Goal: Transaction & Acquisition: Purchase product/service

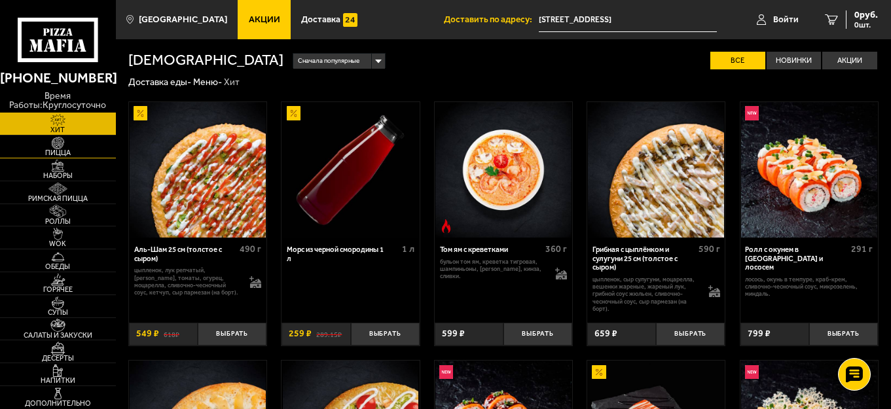
click at [54, 144] on img at bounding box center [57, 143] width 35 height 12
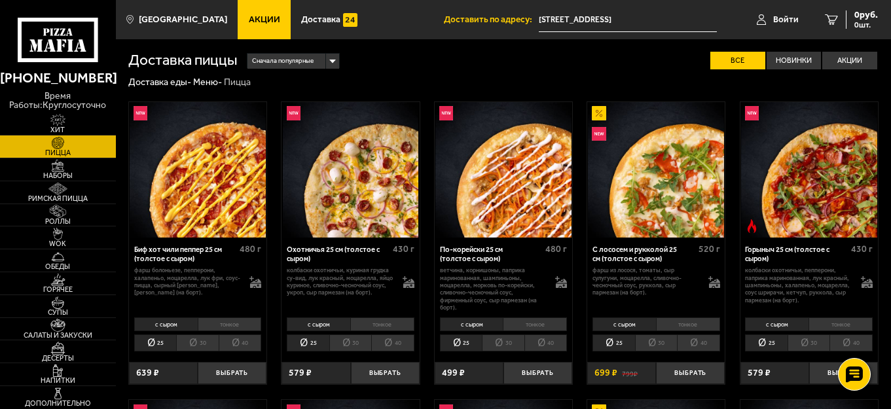
scroll to position [65, 0]
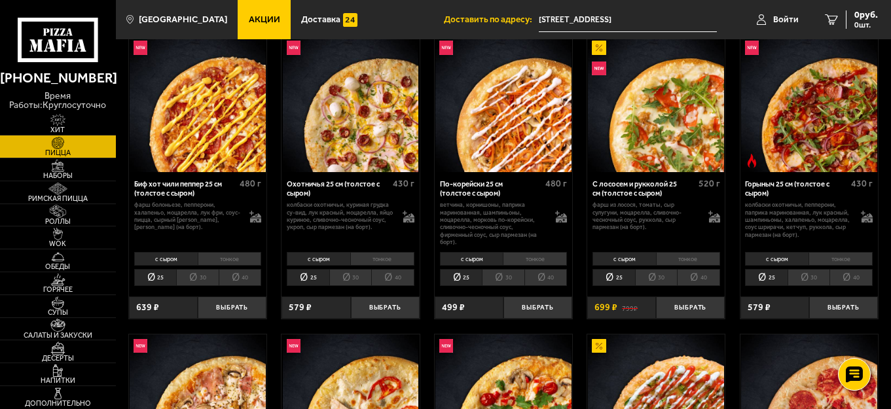
click at [624, 18] on input "[STREET_ADDRESS]" at bounding box center [628, 20] width 178 height 24
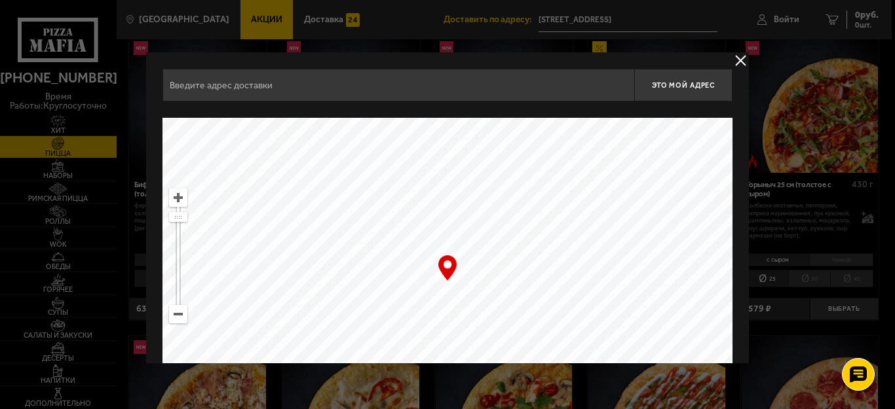
click at [739, 61] on button "delivery type" at bounding box center [740, 60] width 16 height 16
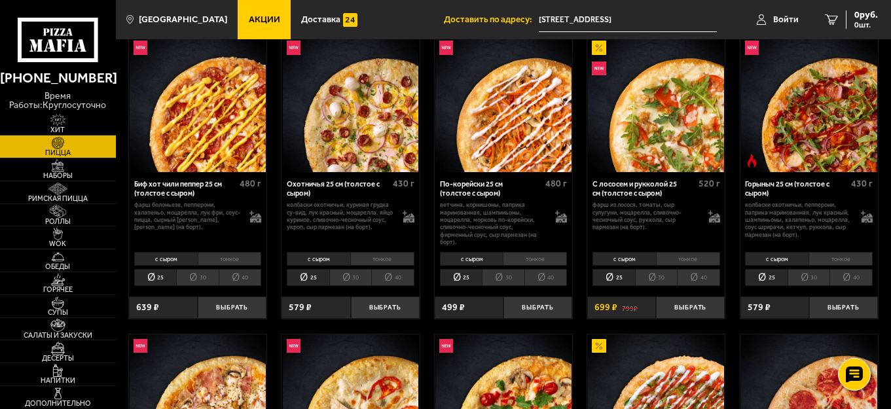
click at [517, 237] on p "ветчина, корнишоны, паприка маринованная, шампиньоны, моцарелла, морковь по-кор…" at bounding box center [493, 223] width 106 height 45
click at [645, 13] on input "[STREET_ADDRESS]" at bounding box center [628, 20] width 178 height 24
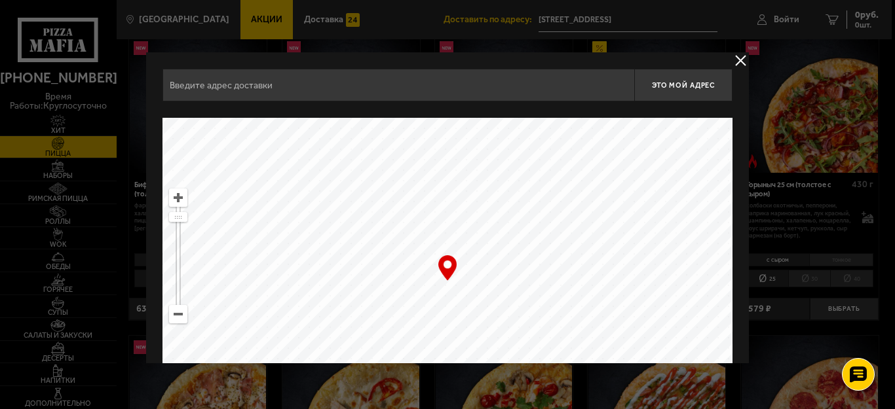
type input "[STREET_ADDRESS]"
click at [443, 269] on div "… © Яндекс Условия использования Открыть в Яндекс.Картах Создать свою карту" at bounding box center [447, 281] width 570 height 327
click at [443, 270] on div "… © Яндекс Условия использования Открыть в Яндекс.Картах Создать свою карту" at bounding box center [447, 281] width 570 height 327
click at [216, 94] on input "[STREET_ADDRESS]" at bounding box center [398, 85] width 472 height 33
click at [688, 85] on span "Это мой адрес" at bounding box center [683, 85] width 63 height 9
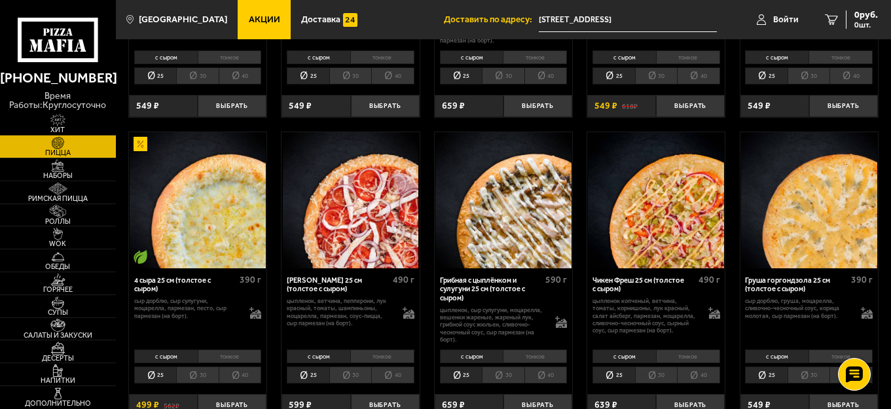
scroll to position [589, 0]
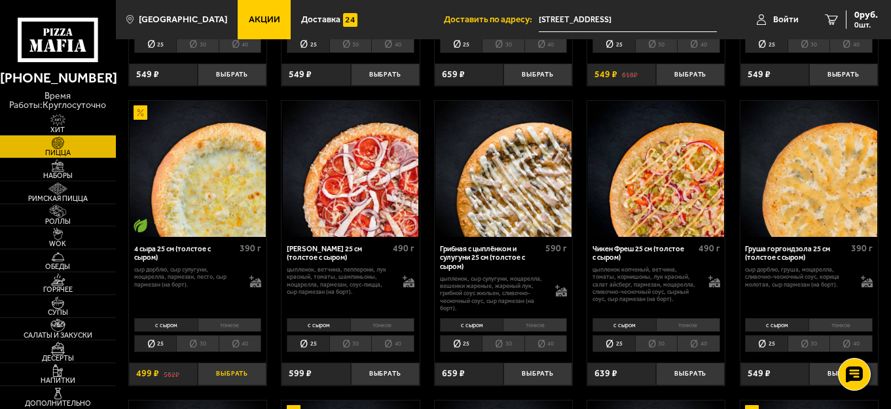
click at [234, 380] on button "Выбрать" at bounding box center [232, 374] width 69 height 23
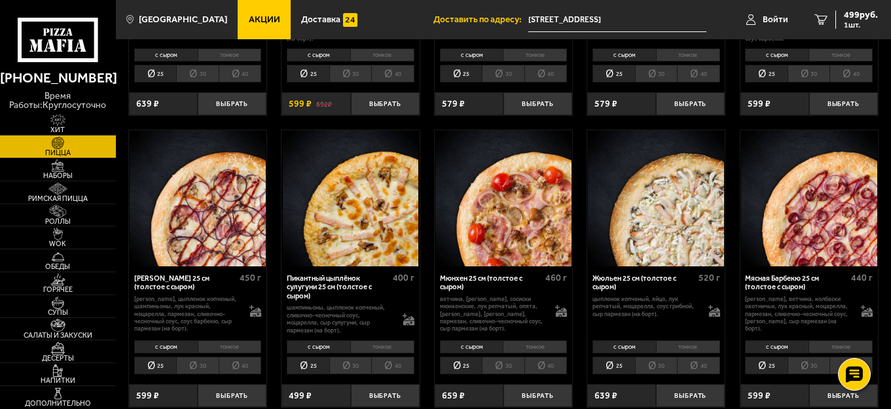
scroll to position [1506, 0]
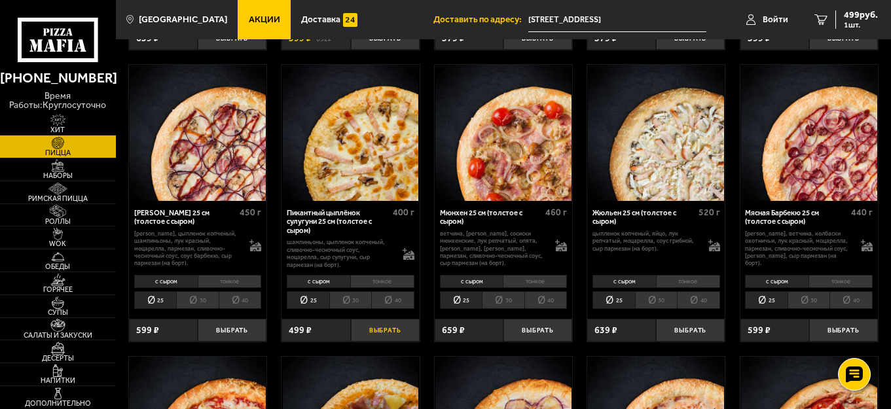
click at [384, 342] on button "Выбрать" at bounding box center [385, 330] width 69 height 23
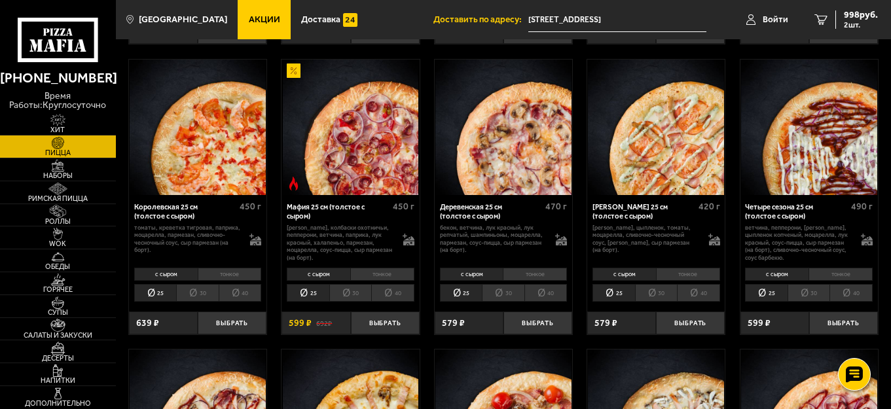
scroll to position [1244, 0]
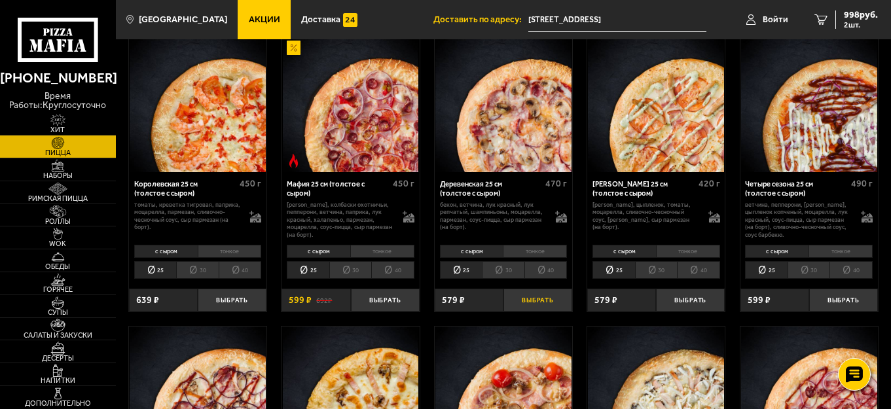
click at [540, 307] on button "Выбрать" at bounding box center [538, 300] width 69 height 23
click at [813, 20] on icon "3" at bounding box center [815, 19] width 13 height 10
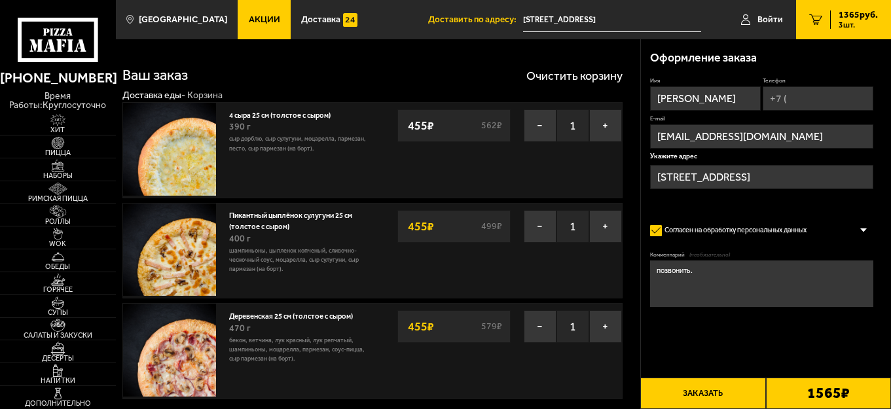
type input "[STREET_ADDRESS]"
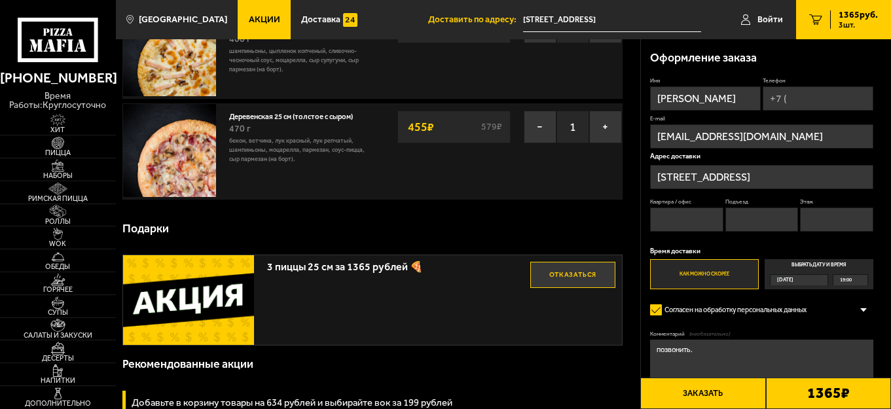
scroll to position [196, 0]
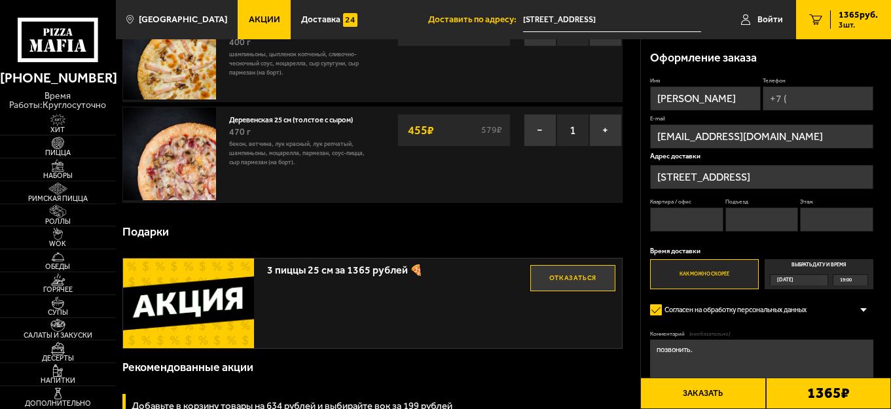
click at [792, 98] on input "Телефон" at bounding box center [818, 98] width 111 height 24
type input "[PHONE_NUMBER]"
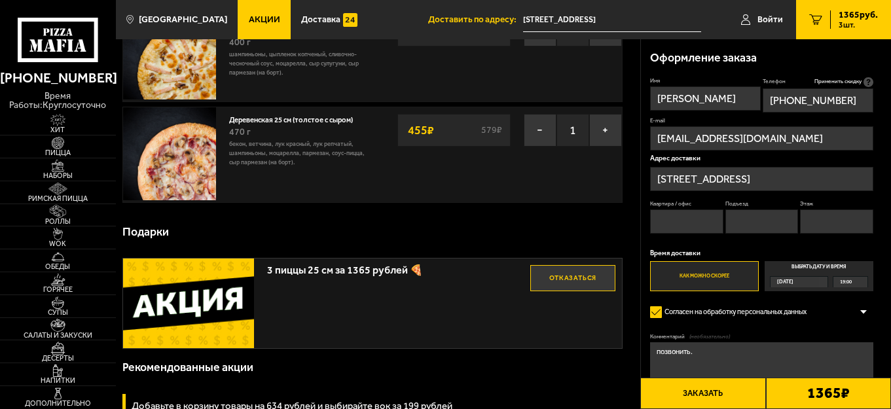
click at [679, 220] on input "Квартира / офис" at bounding box center [686, 222] width 73 height 24
type input "8"
click at [732, 224] on input "Подъезд" at bounding box center [762, 222] width 73 height 24
type input "1"
click at [809, 215] on input "Этаж" at bounding box center [836, 222] width 73 height 24
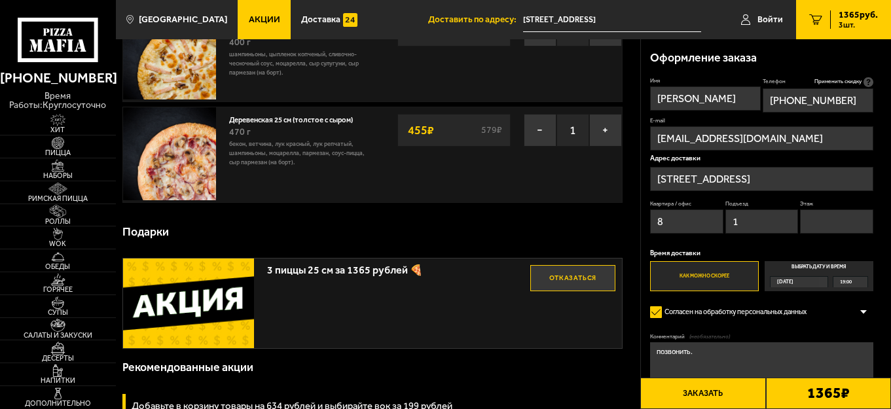
type input "10"
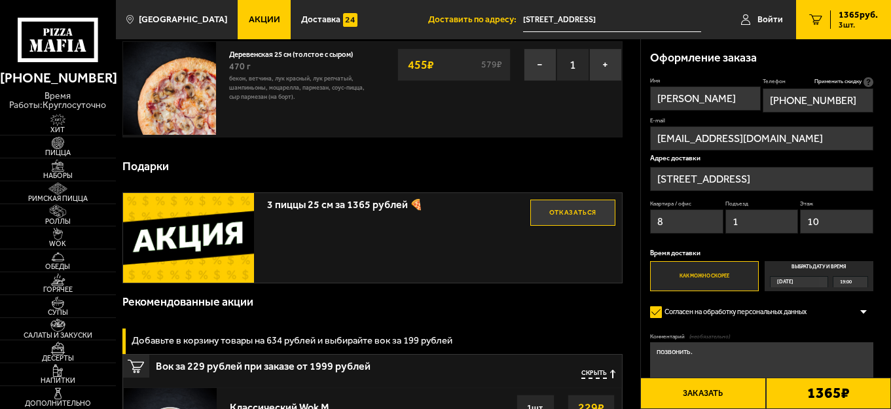
click at [697, 391] on button "Заказать" at bounding box center [703, 393] width 125 height 31
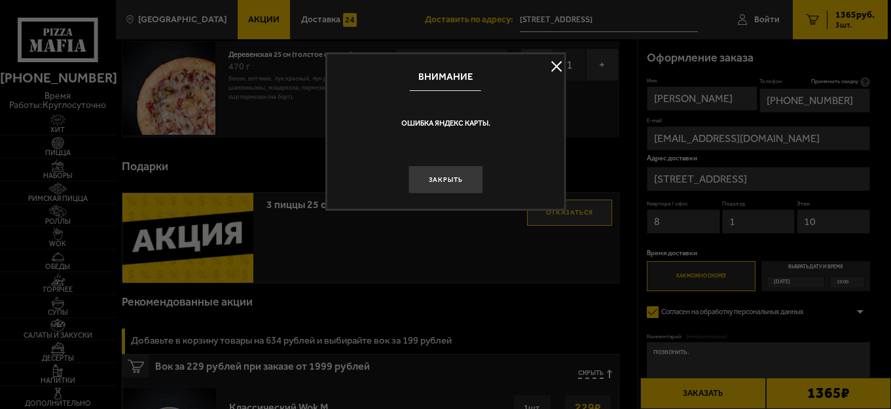
click at [718, 392] on div at bounding box center [445, 204] width 891 height 409
click at [719, 392] on button "Заказать" at bounding box center [703, 393] width 125 height 31
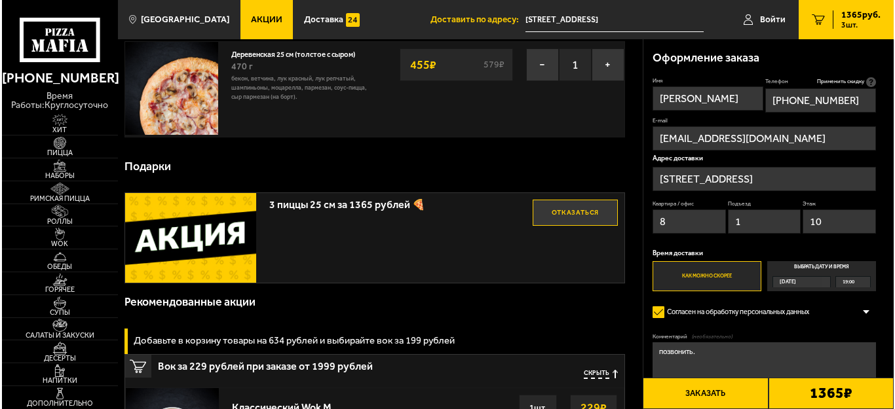
scroll to position [327, 0]
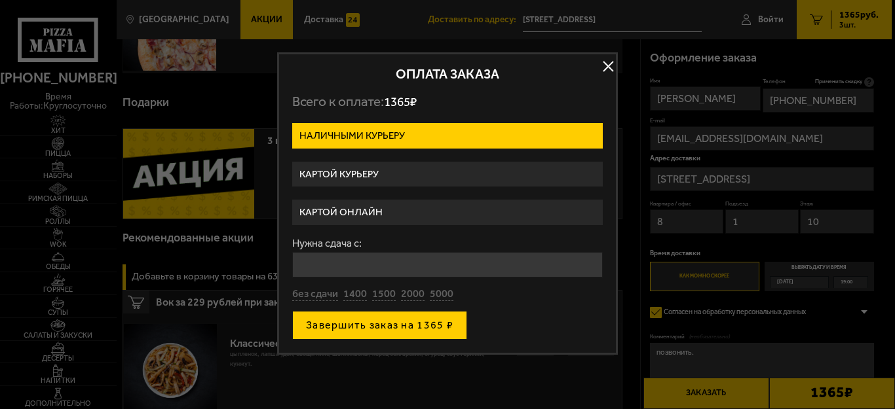
click at [352, 333] on button "Завершить заказ на 1365 ₽" at bounding box center [379, 325] width 175 height 29
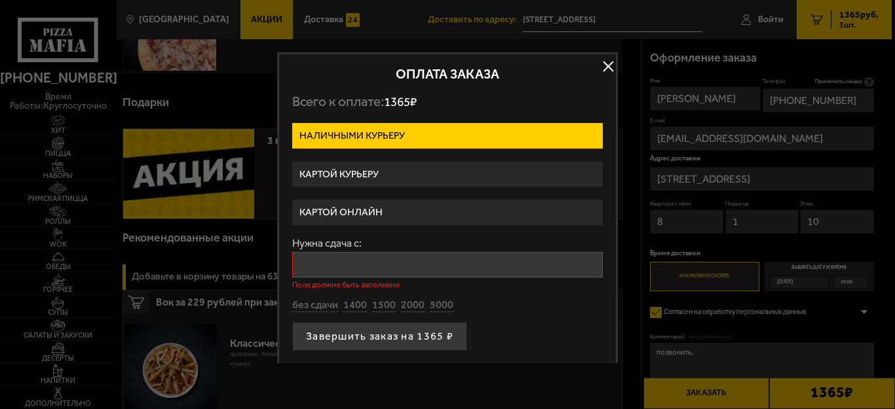
click at [326, 265] on input "Нужна сдача с:" at bounding box center [447, 265] width 310 height 26
click at [327, 307] on button "без сдачи" at bounding box center [315, 306] width 46 height 14
type input "0"
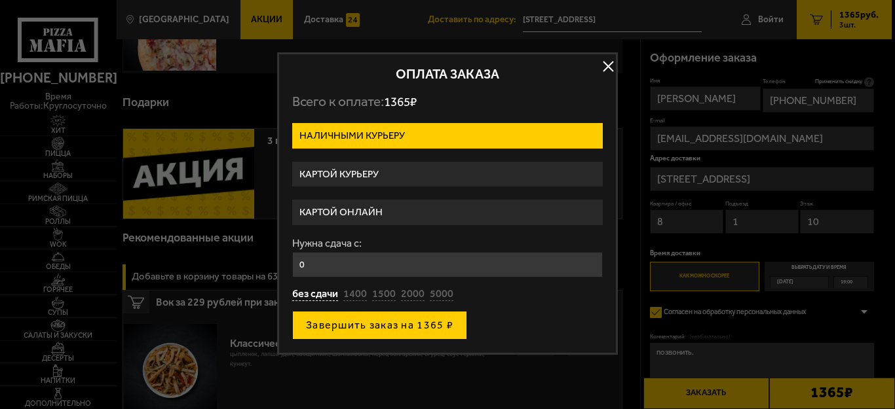
click at [335, 331] on button "Завершить заказ на 1365 ₽" at bounding box center [379, 325] width 175 height 29
